Goal: Task Accomplishment & Management: Complete application form

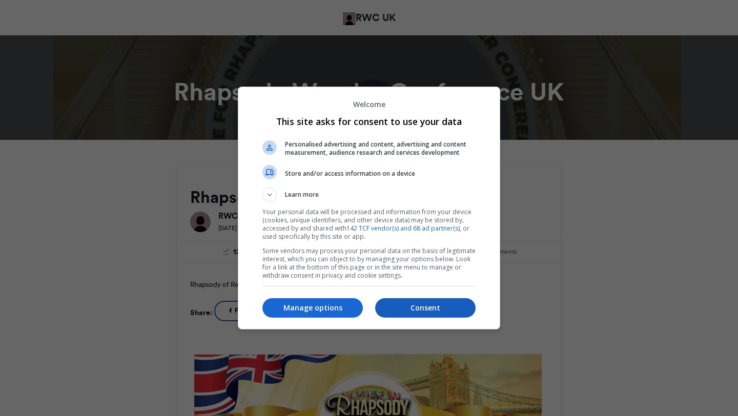
click at [398, 306] on p "Consent" at bounding box center [425, 308] width 100 height 10
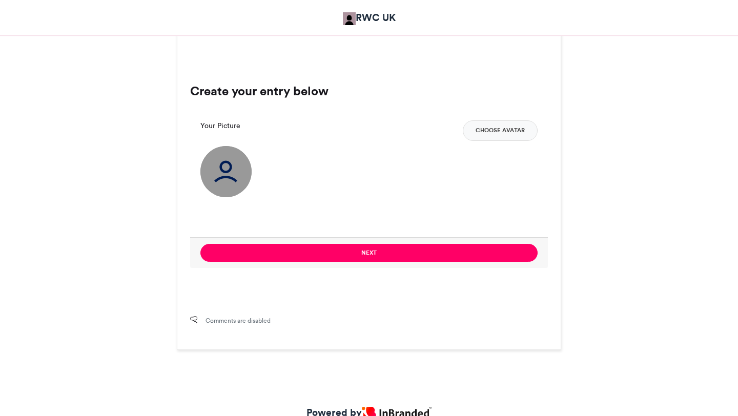
scroll to position [649, 0]
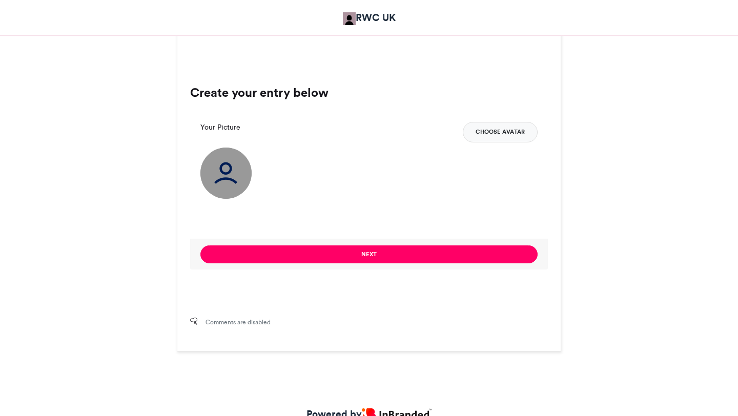
click at [492, 131] on button "Choose Avatar" at bounding box center [500, 132] width 75 height 20
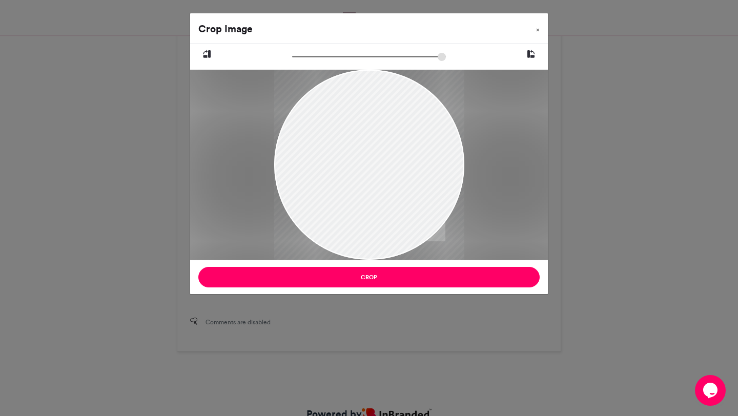
click at [379, 182] on div at bounding box center [369, 165] width 190 height 190
drag, startPoint x: 298, startPoint y: 57, endPoint x: 349, endPoint y: 52, distance: 51.0
click at [349, 52] on input "zoom" at bounding box center [369, 57] width 154 height 10
drag, startPoint x: 351, startPoint y: 147, endPoint x: 348, endPoint y: 118, distance: 28.3
click at [350, 120] on div at bounding box center [368, 138] width 372 height 372
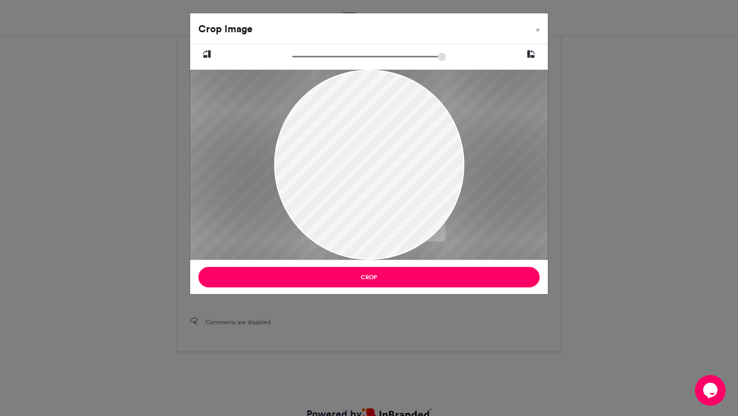
drag, startPoint x: 348, startPoint y: 58, endPoint x: 376, endPoint y: 59, distance: 27.7
type input "******"
click at [376, 59] on input "zoom" at bounding box center [369, 57] width 154 height 10
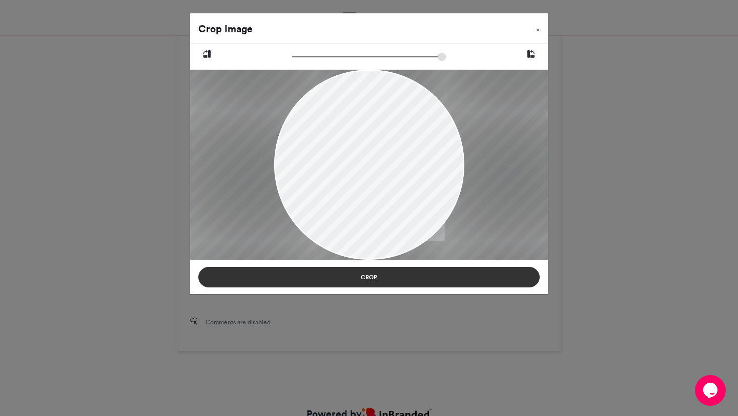
click at [310, 277] on button "Crop" at bounding box center [368, 277] width 341 height 20
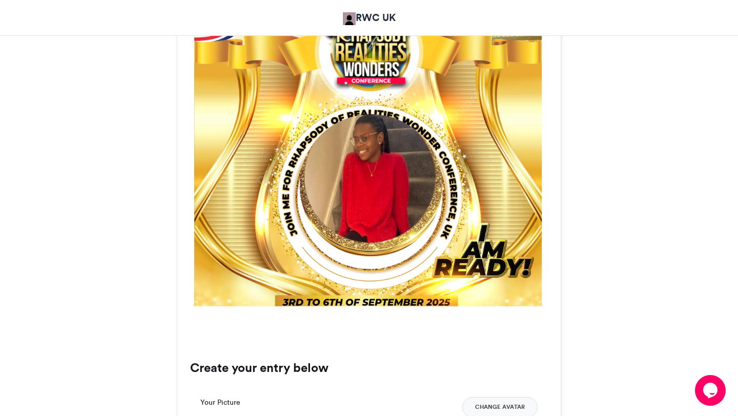
scroll to position [377, 0]
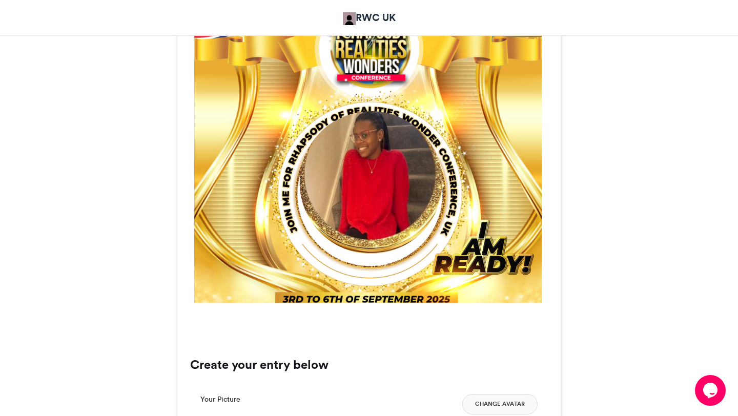
click at [360, 173] on img at bounding box center [370, 182] width 143 height 143
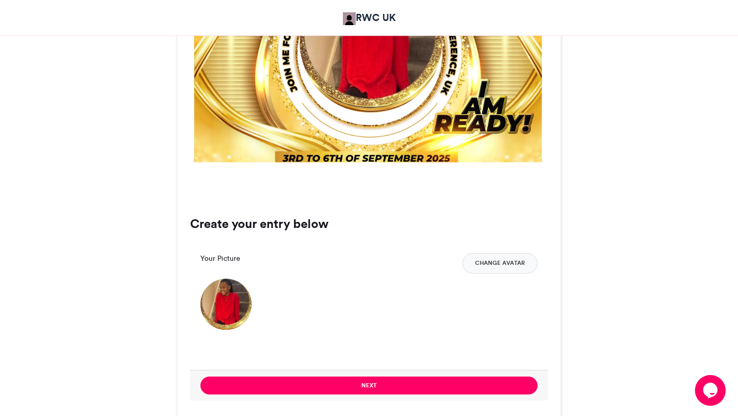
scroll to position [520, 0]
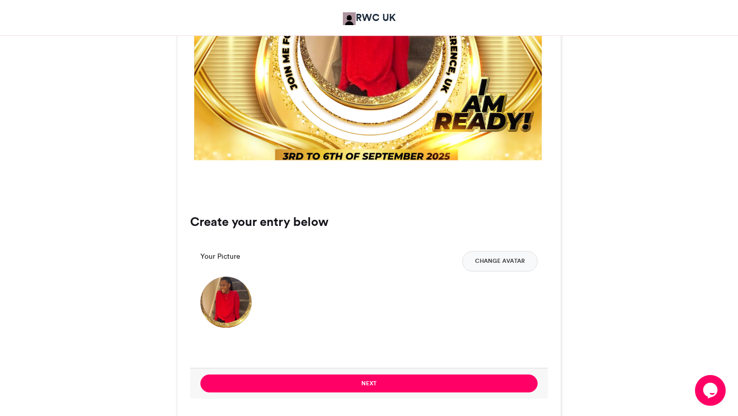
click at [217, 302] on img at bounding box center [225, 302] width 51 height 51
click at [229, 290] on img at bounding box center [225, 302] width 51 height 51
click at [485, 255] on button "Change Avatar" at bounding box center [499, 261] width 75 height 20
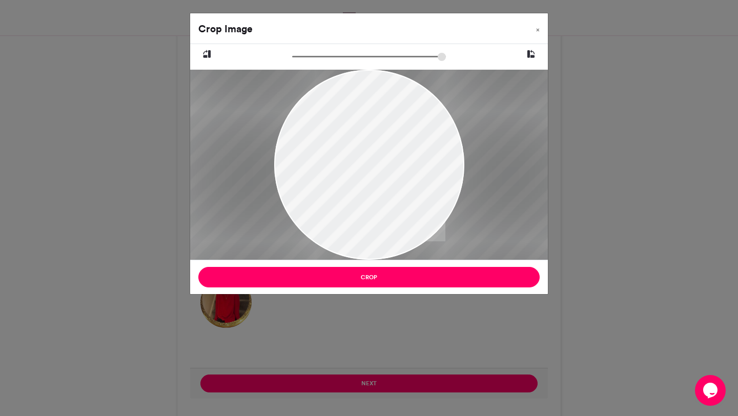
drag, startPoint x: 299, startPoint y: 59, endPoint x: 434, endPoint y: 71, distance: 135.8
type input "******"
click at [434, 61] on input "zoom" at bounding box center [369, 57] width 154 height 10
drag, startPoint x: 367, startPoint y: 156, endPoint x: 367, endPoint y: 143, distance: 13.3
click at [367, 143] on div at bounding box center [369, 151] width 666 height 666
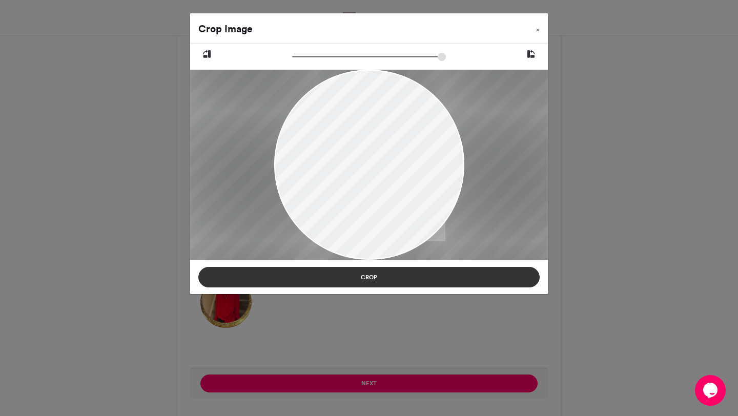
click at [338, 282] on button "Crop" at bounding box center [368, 277] width 341 height 20
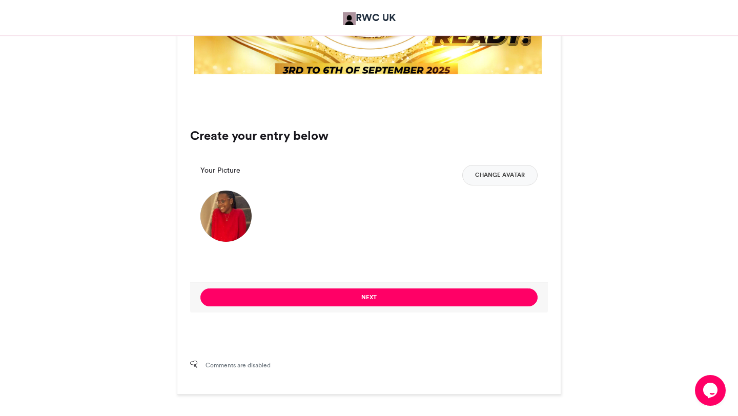
scroll to position [627, 0]
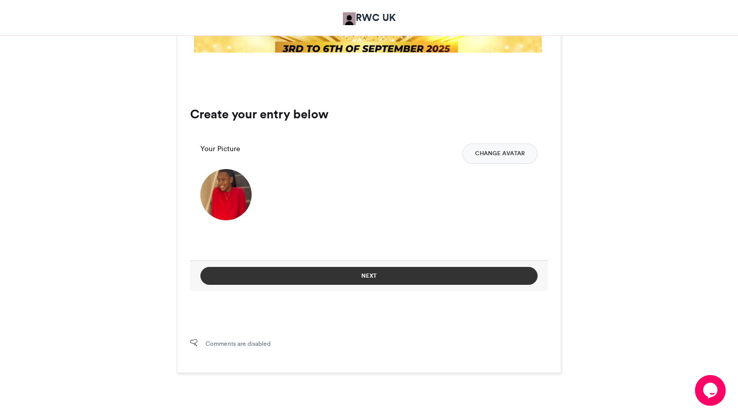
click at [283, 269] on button "Next" at bounding box center [368, 276] width 337 height 18
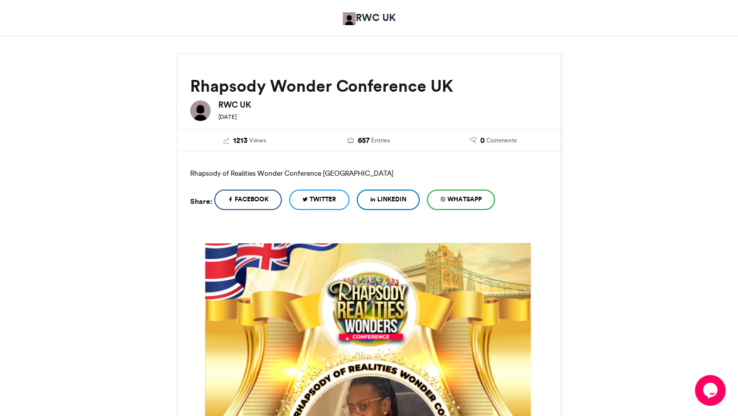
scroll to position [484, 0]
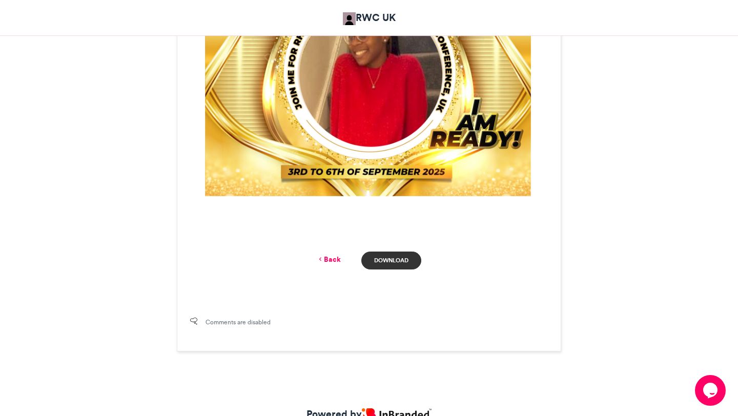
click at [400, 264] on link "Download" at bounding box center [391, 261] width 60 height 18
